Goal: Task Accomplishment & Management: Manage account settings

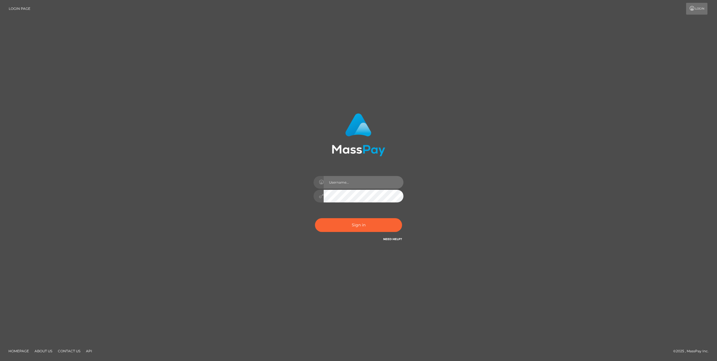
click at [349, 185] on input "text" at bounding box center [364, 182] width 80 height 13
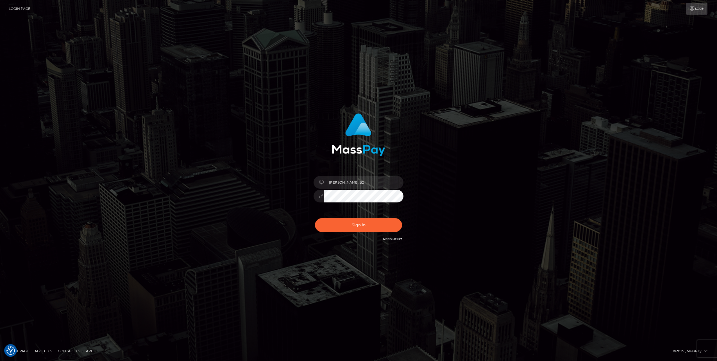
click at [360, 181] on input "[PERSON_NAME].B2" at bounding box center [364, 182] width 80 height 13
type input "[PERSON_NAME].Spree"
click at [360, 222] on button "Sign in" at bounding box center [358, 225] width 87 height 14
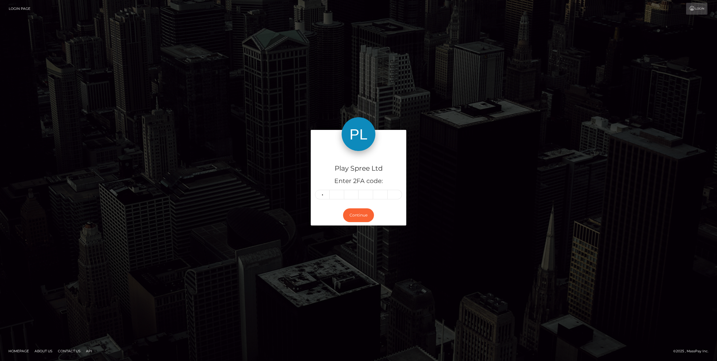
type input "9"
type input "1"
type input "3"
type input "6"
type input "5"
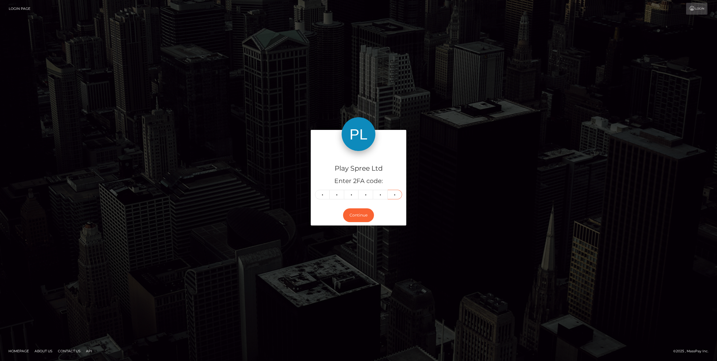
type input "8"
